Goal: Task Accomplishment & Management: Complete application form

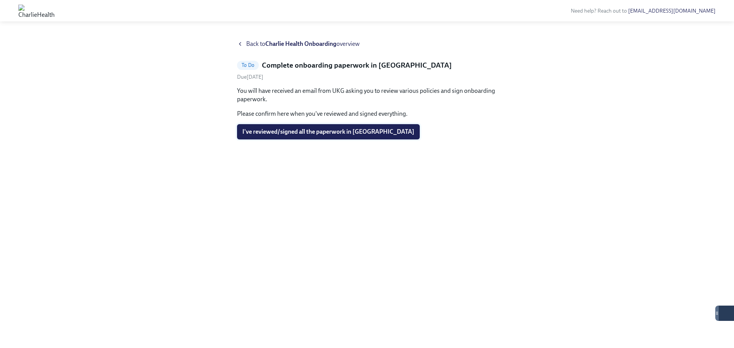
click at [317, 125] on button "I've reviewed/signed all the paperwork in [GEOGRAPHIC_DATA]" at bounding box center [328, 131] width 183 height 15
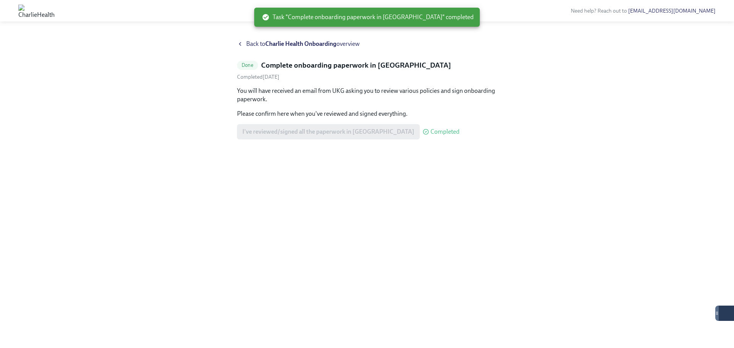
click at [250, 44] on span "Back to Charlie Health Onboarding overview" at bounding box center [303, 44] width 114 height 8
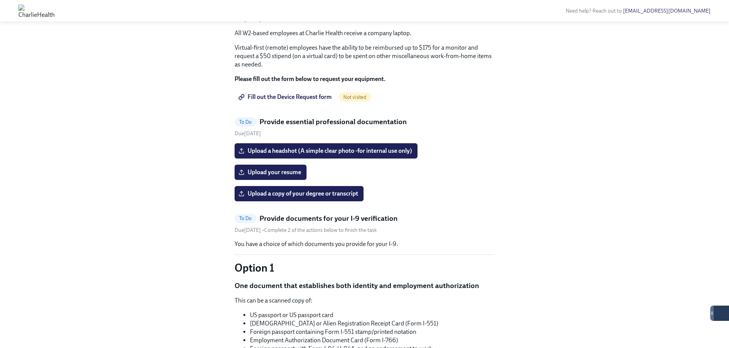
scroll to position [459, 0]
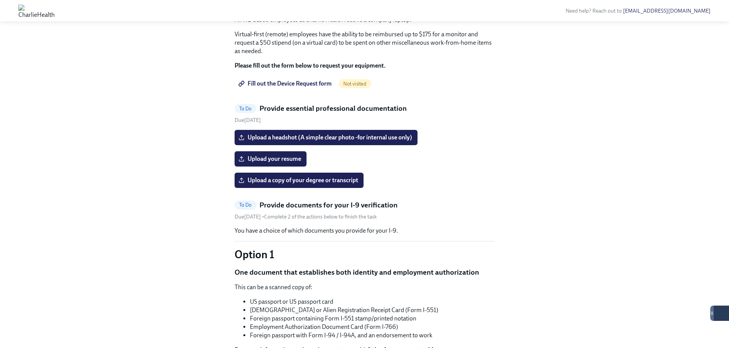
click at [247, 69] on strong "Please fill out the form below to request your equipment." at bounding box center [309, 65] width 151 height 7
click at [249, 88] on span "Fill out the Device Request form" at bounding box center [286, 84] width 92 height 8
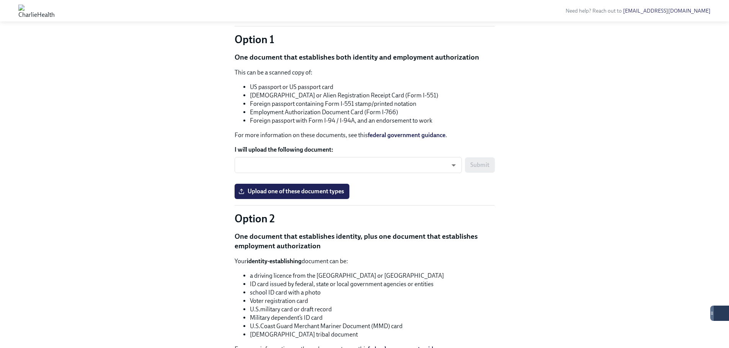
scroll to position [574, 0]
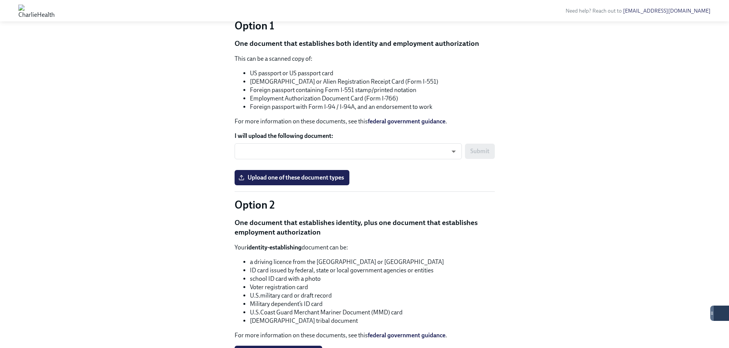
click at [415, 164] on div "​ ​ Submit" at bounding box center [364, 153] width 260 height 21
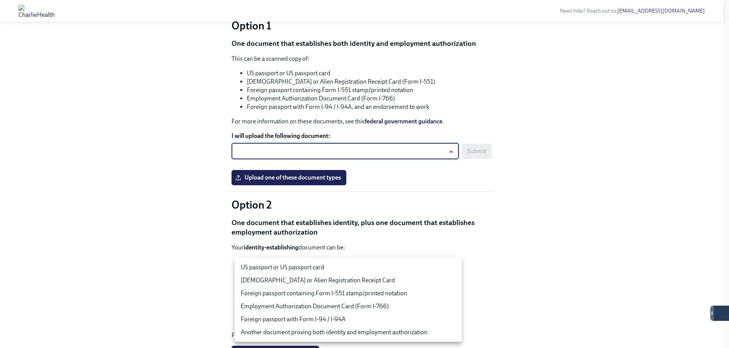
click at [415, 269] on body "Need help? Reach out to [EMAIL_ADDRESS][DOMAIN_NAME] Hi [PERSON_NAME]! This is …" at bounding box center [364, 119] width 729 height 1387
click at [414, 269] on li "US passport or US passport card" at bounding box center [347, 267] width 227 height 13
type input "tm035QtdH"
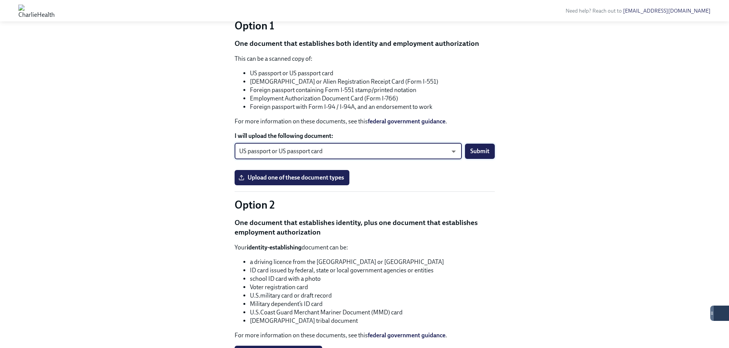
click at [473, 159] on button "Submit" at bounding box center [480, 151] width 30 height 15
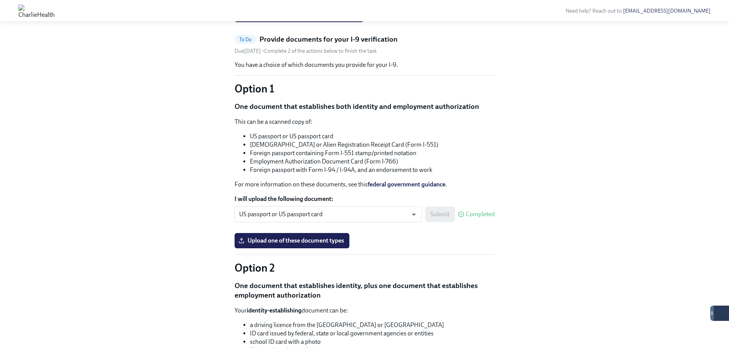
scroll to position [497, 0]
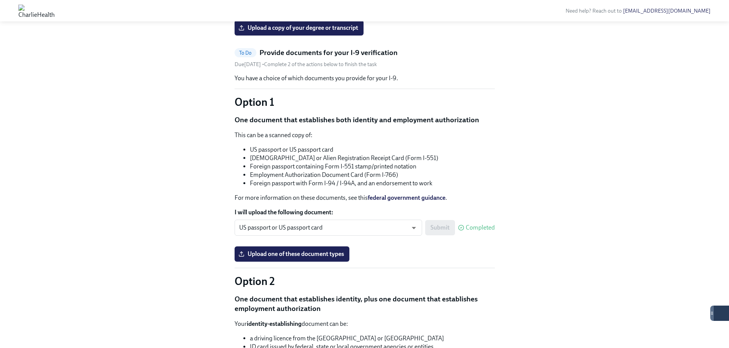
click at [278, 10] on span "Upload your resume" at bounding box center [270, 7] width 61 height 8
click at [0, 0] on input "Upload your resume" at bounding box center [0, 0] width 0 height 0
click at [0, 0] on input "Upload a headshot (A simple clear photo -for internal use only)" at bounding box center [0, 0] width 0 height 0
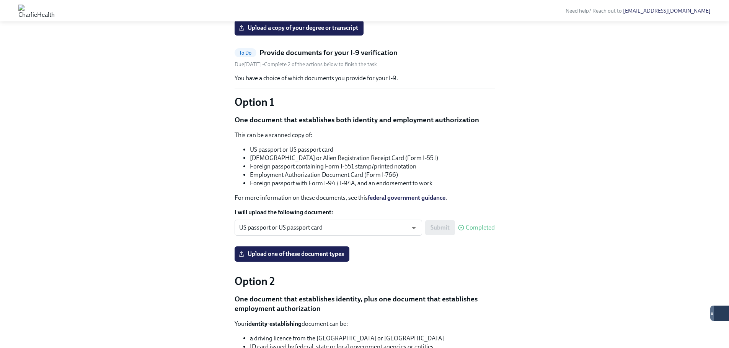
click at [0, 0] on input "Upload a headshot (A simple clear photo -for internal use only)" at bounding box center [0, 0] width 0 height 0
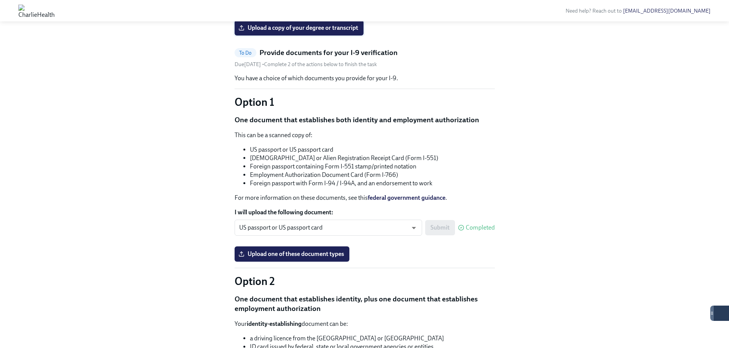
click at [314, 32] on span "Upload a copy of your degree or transcript" at bounding box center [299, 28] width 118 height 8
click at [0, 0] on input "Upload a copy of your degree or transcript" at bounding box center [0, 0] width 0 height 0
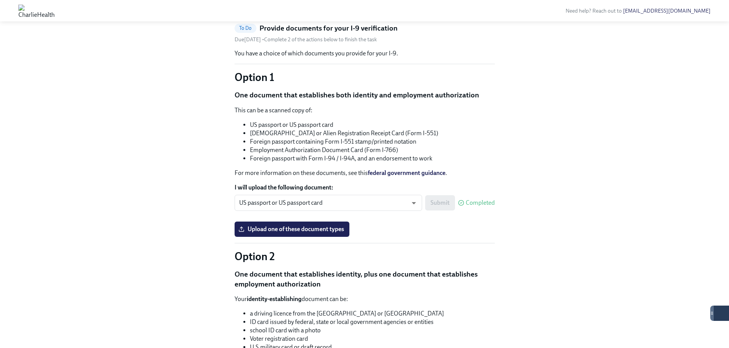
scroll to position [421, 0]
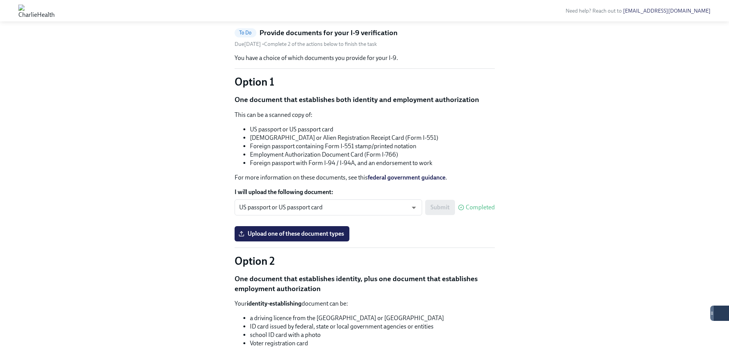
click at [342, 38] on h5 "Provide documents for your I-9 verification" at bounding box center [328, 33] width 138 height 10
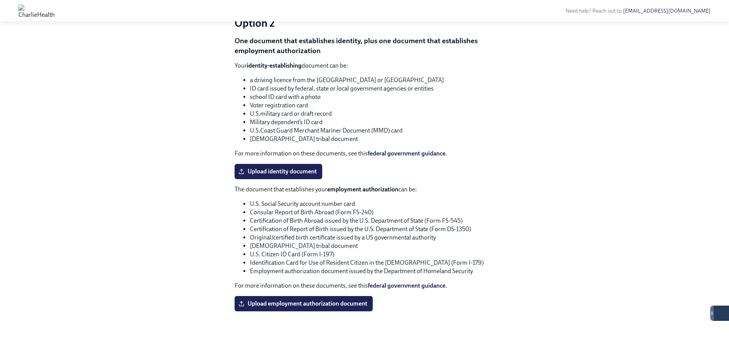
scroll to position [271, 0]
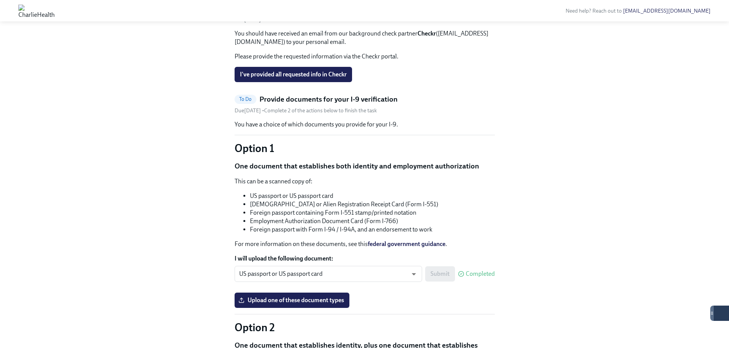
scroll to position [268, 0]
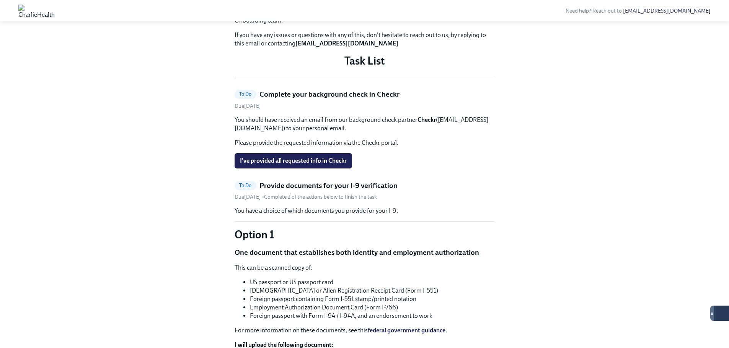
click at [327, 99] on h5 "Complete your background check in Checkr" at bounding box center [329, 95] width 140 height 10
